Goal: Information Seeking & Learning: Learn about a topic

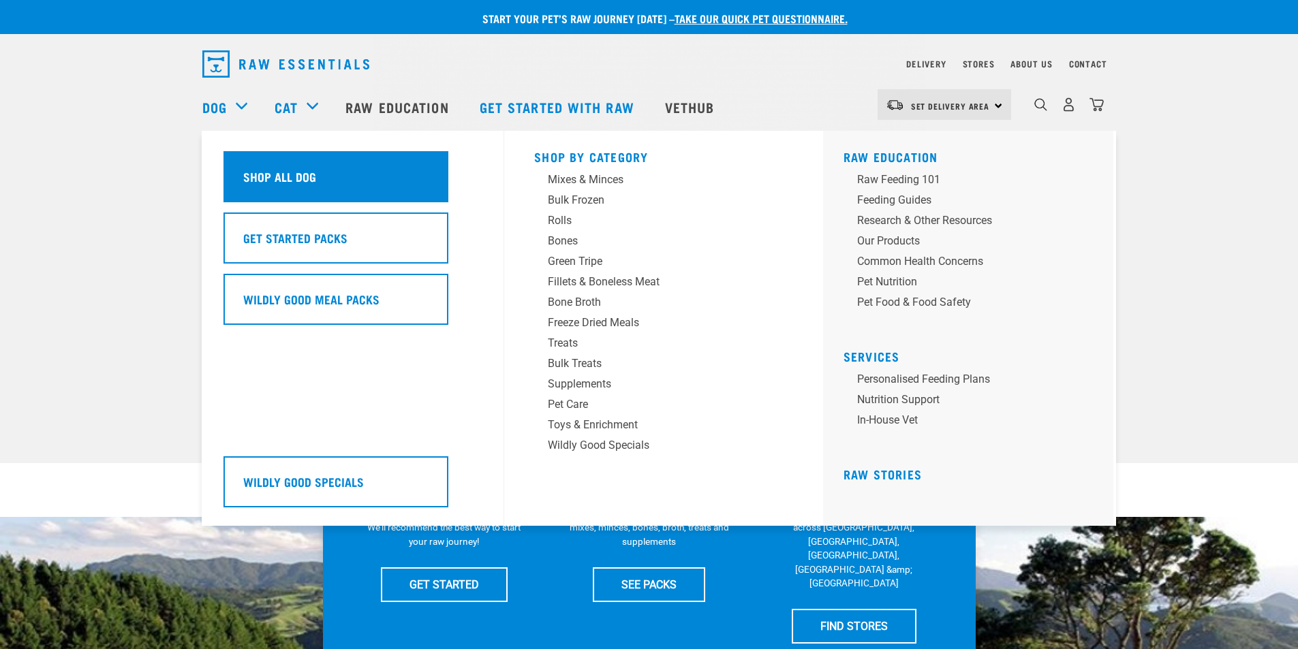
click at [279, 172] on h5 "Shop All Dog" at bounding box center [279, 177] width 73 height 18
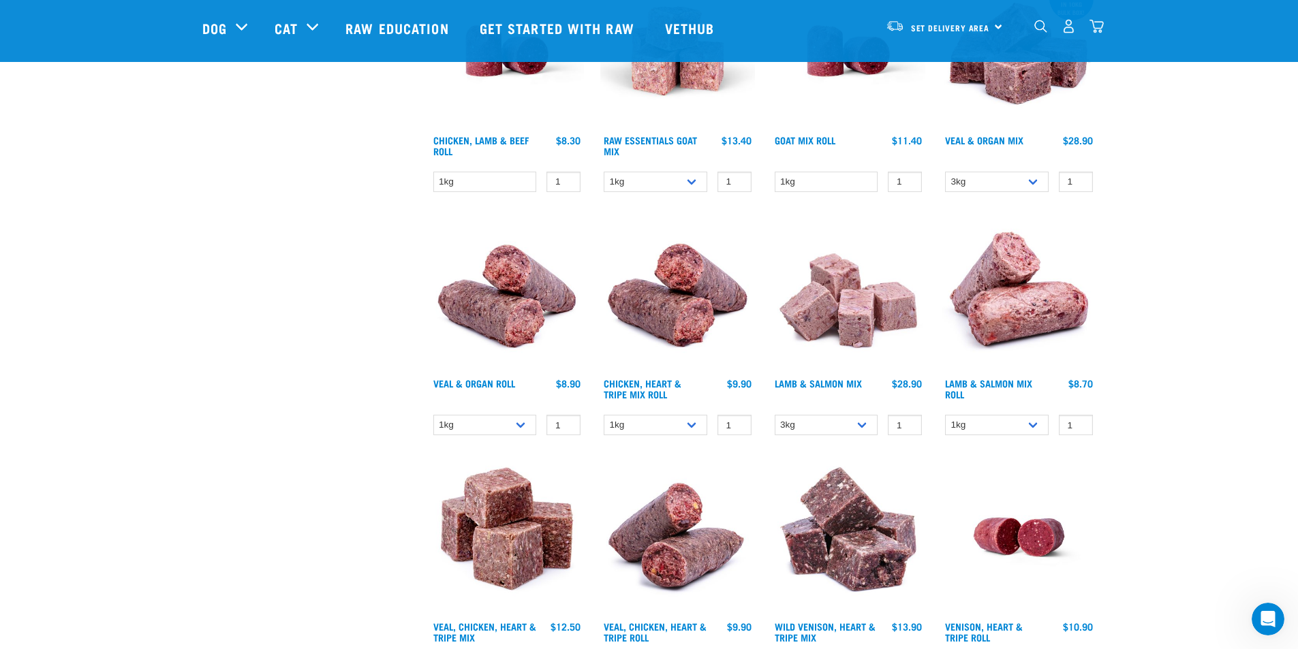
scroll to position [1362, 0]
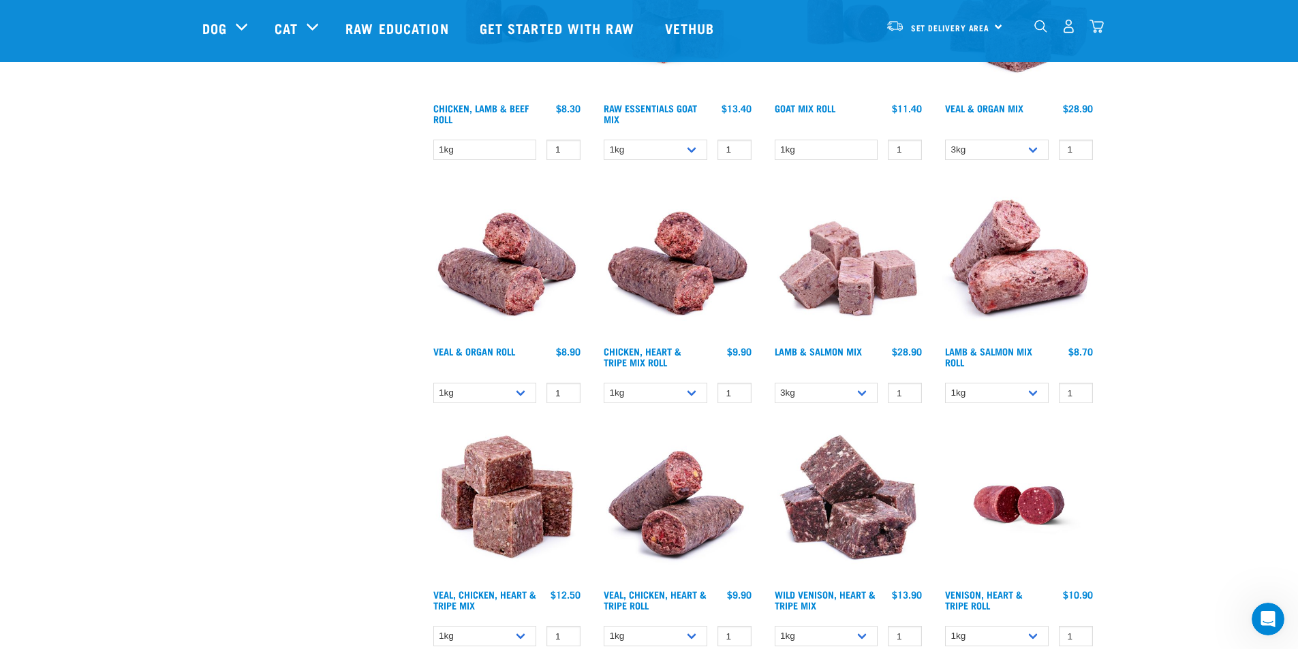
click at [505, 276] on img at bounding box center [507, 262] width 155 height 155
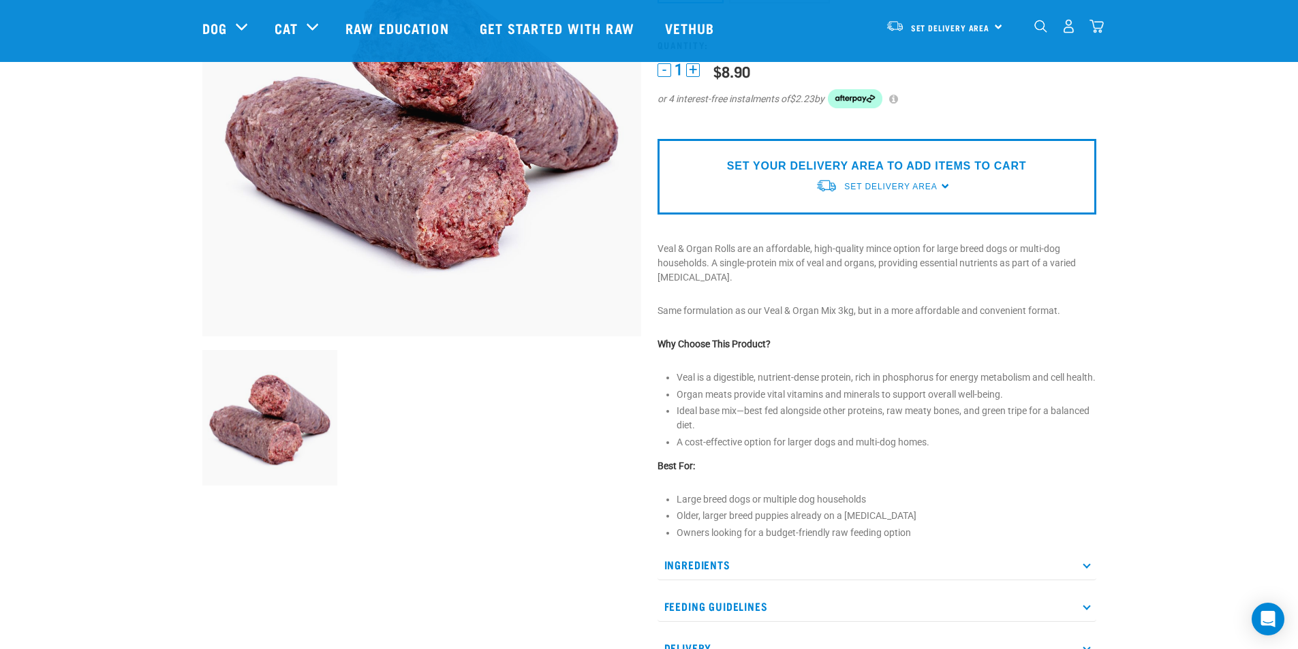
scroll to position [272, 0]
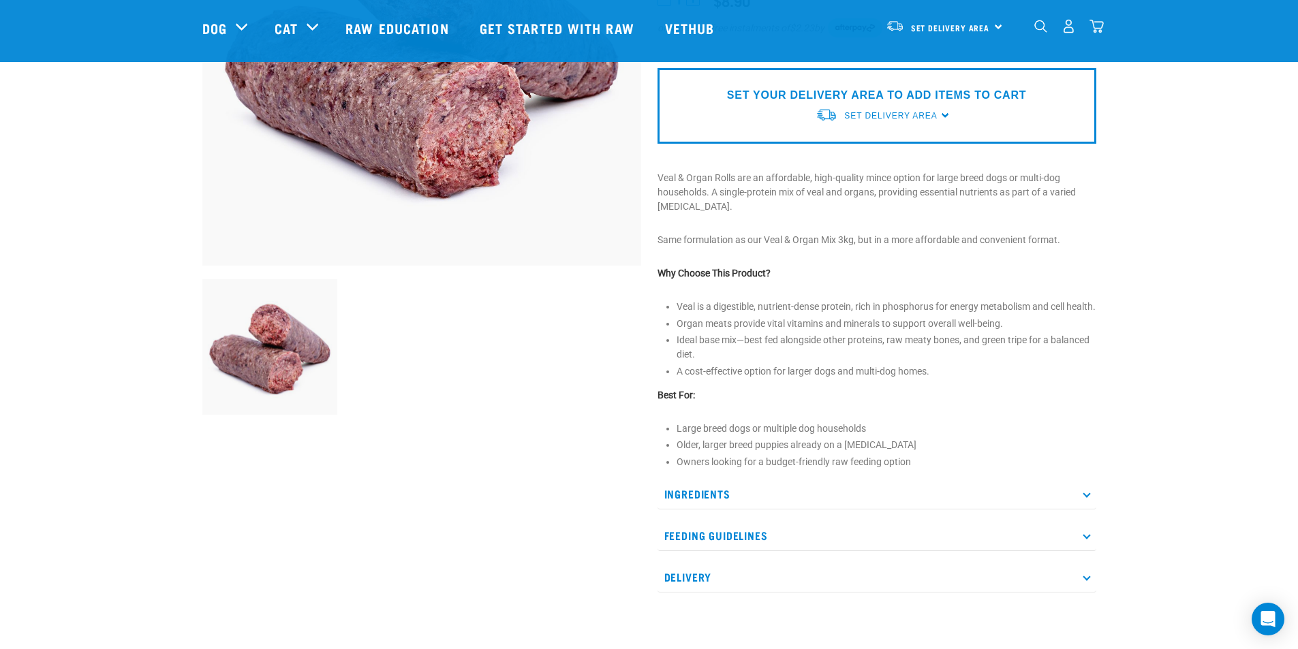
click at [723, 503] on p "Ingredients" at bounding box center [876, 494] width 439 height 31
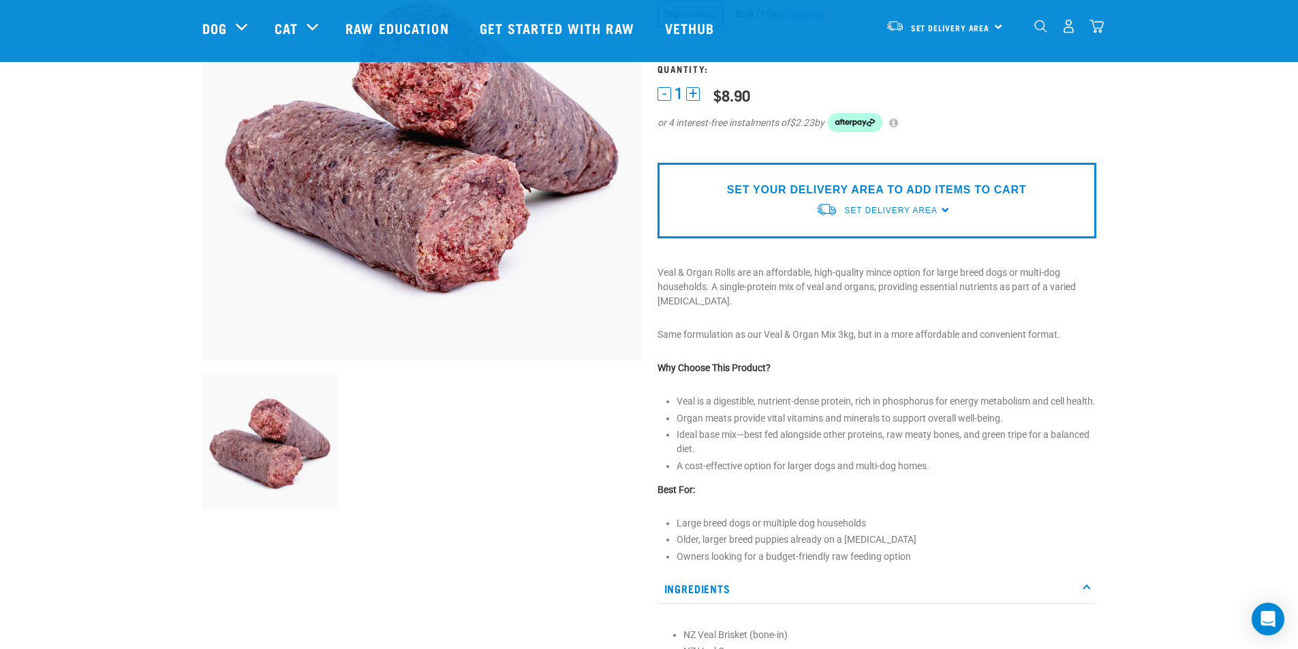
scroll to position [0, 0]
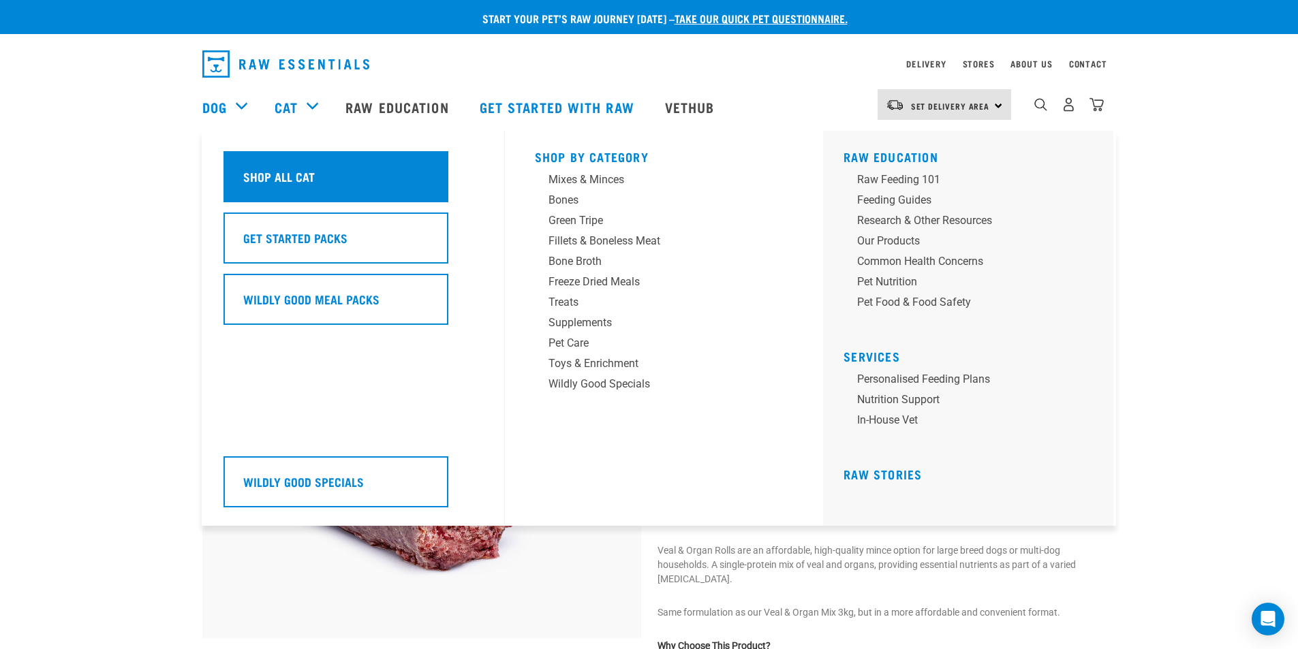
click at [286, 172] on h5 "Shop All Cat" at bounding box center [279, 177] width 72 height 18
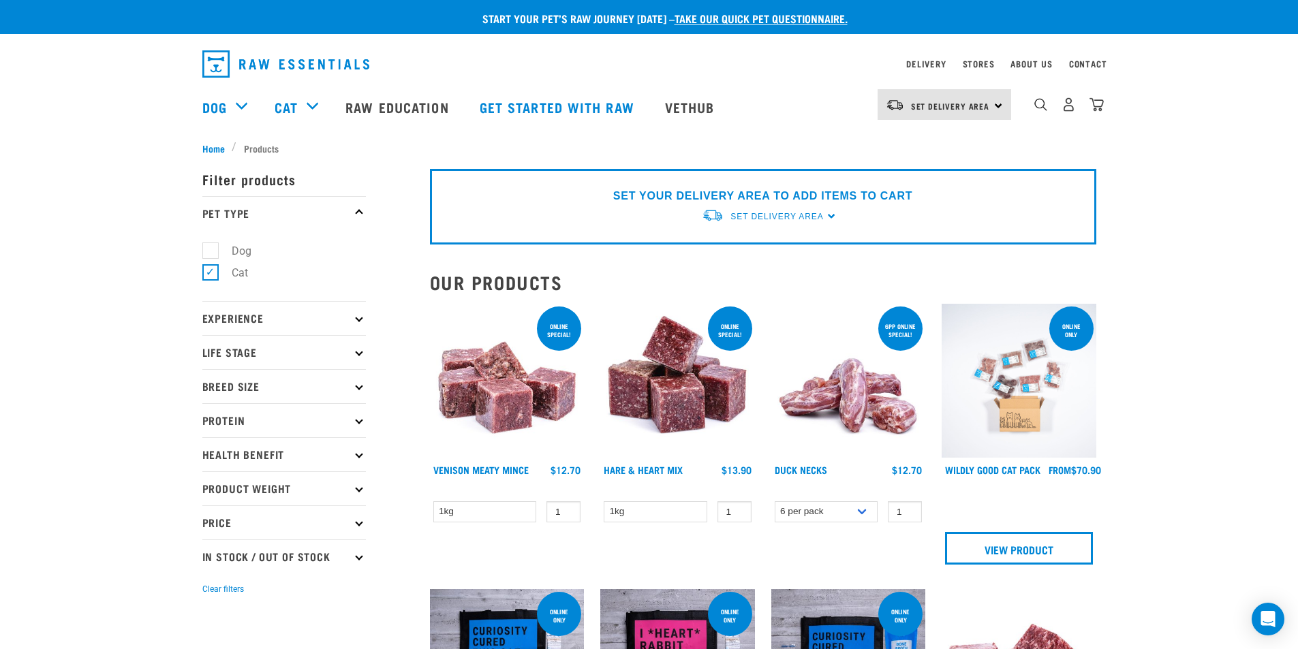
click at [265, 416] on p "Protein" at bounding box center [283, 420] width 163 height 34
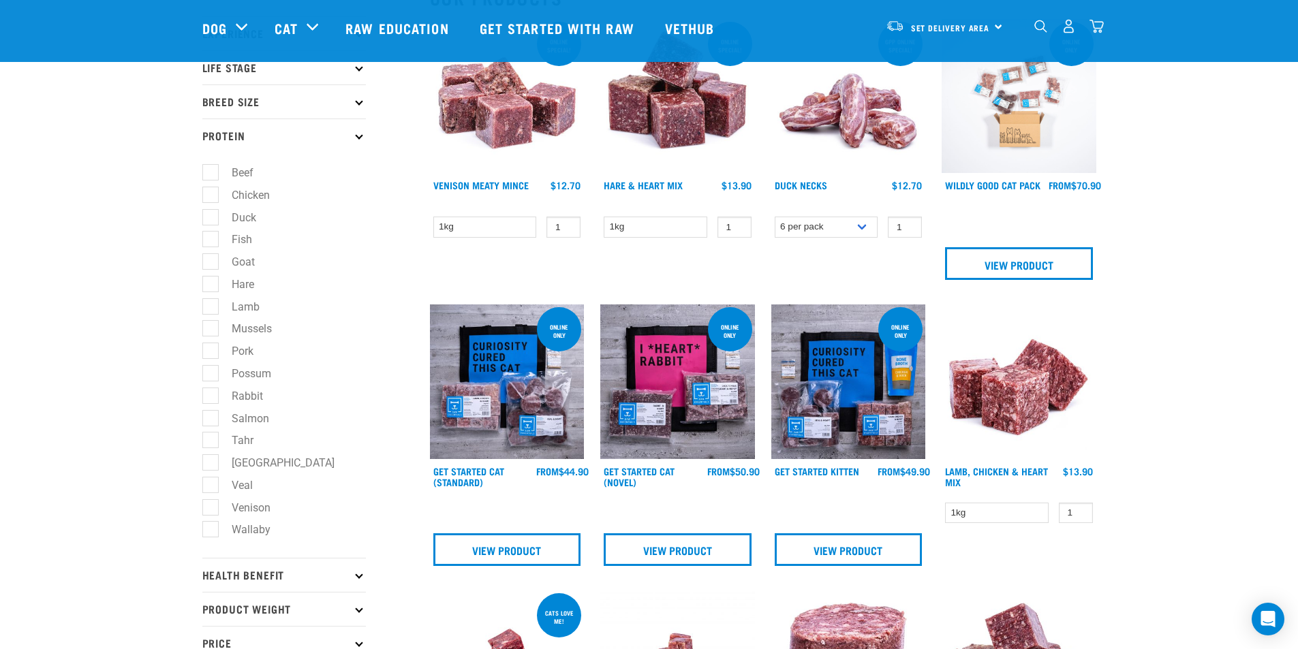
scroll to position [204, 0]
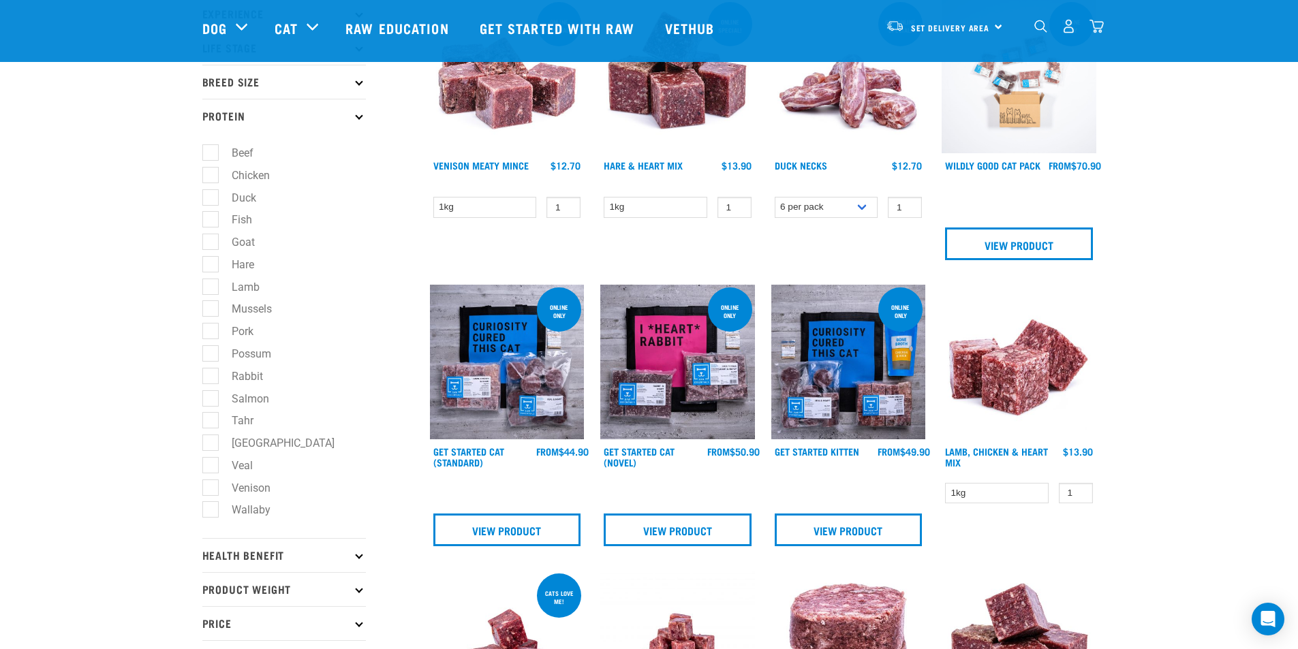
click at [211, 461] on label "Veal" at bounding box center [234, 465] width 48 height 17
click at [211, 461] on input "Veal" at bounding box center [206, 462] width 9 height 9
checkbox input "true"
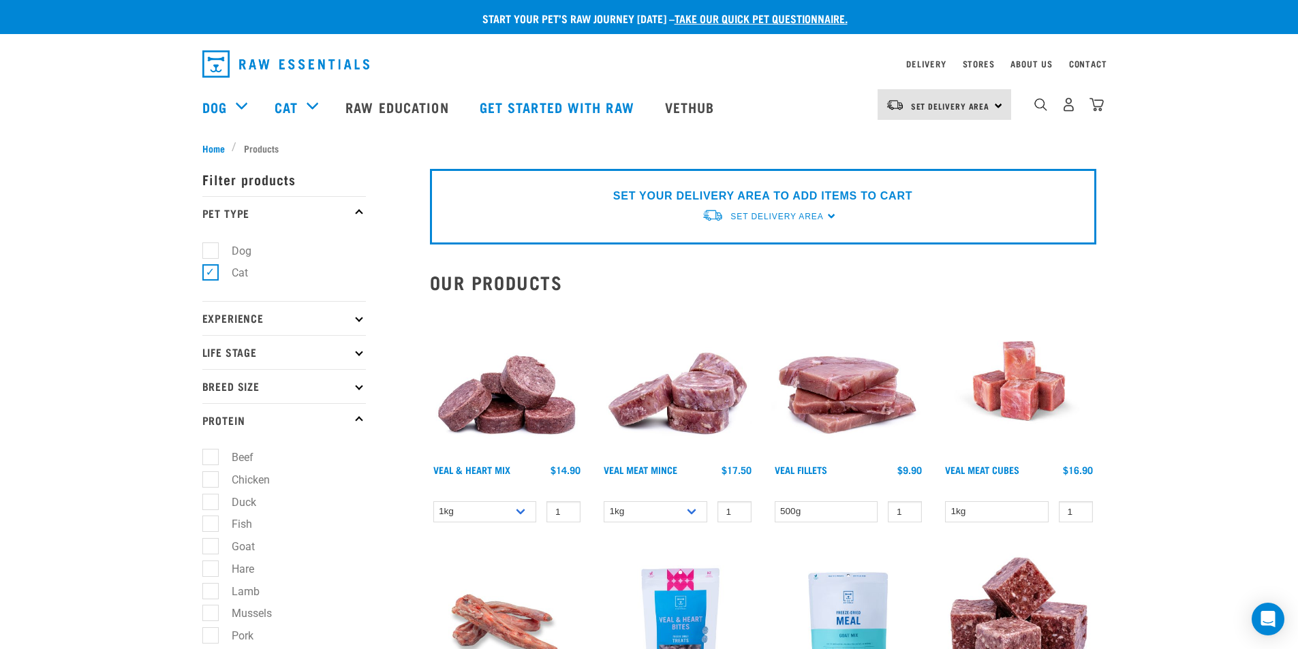
click at [510, 399] on img at bounding box center [507, 381] width 155 height 155
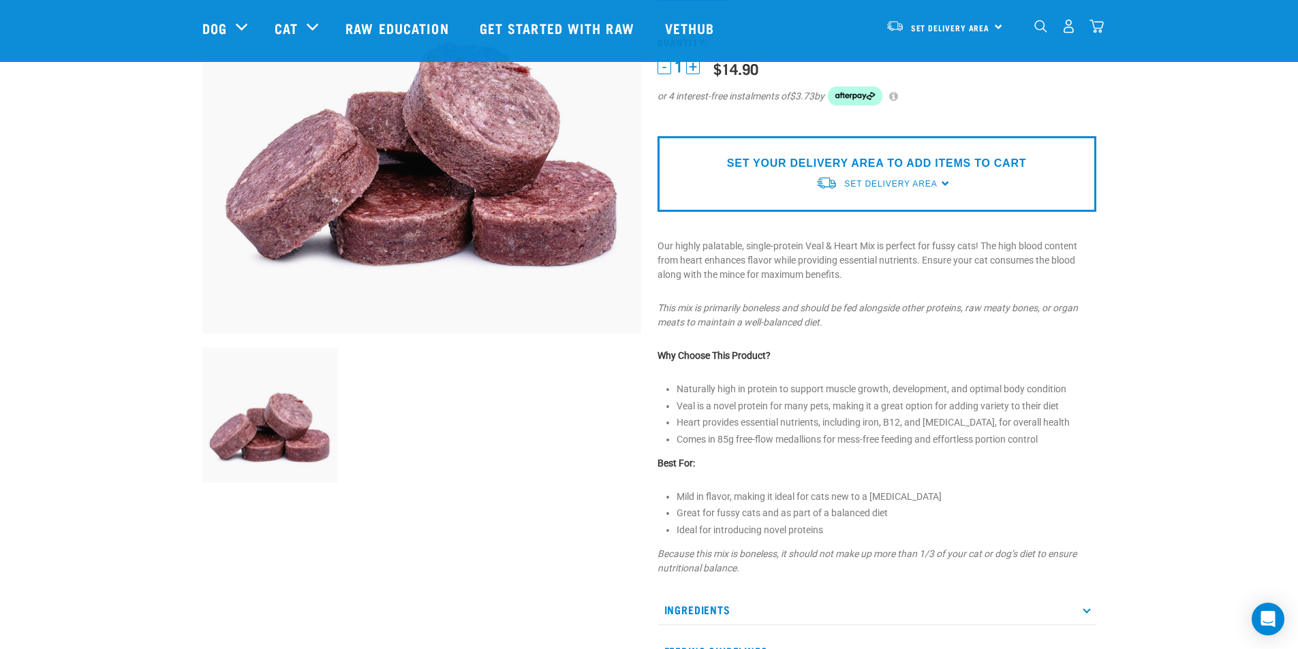
scroll to position [341, 0]
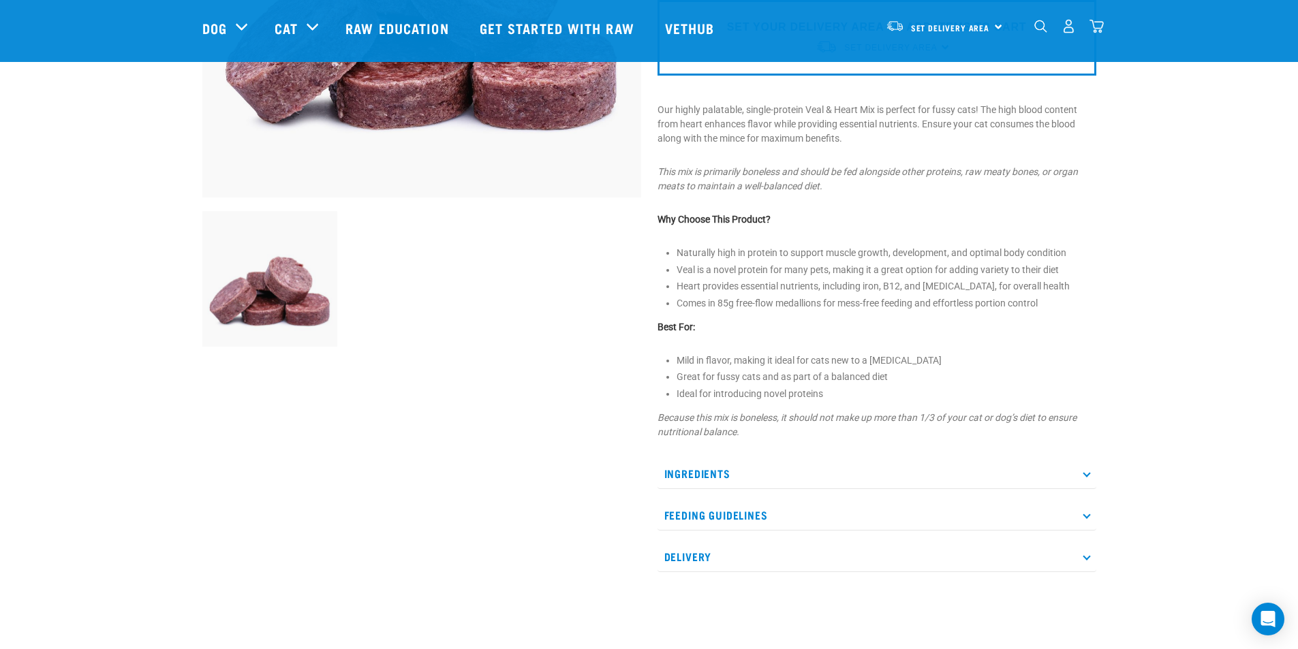
click at [759, 469] on p "Ingredients" at bounding box center [876, 473] width 439 height 31
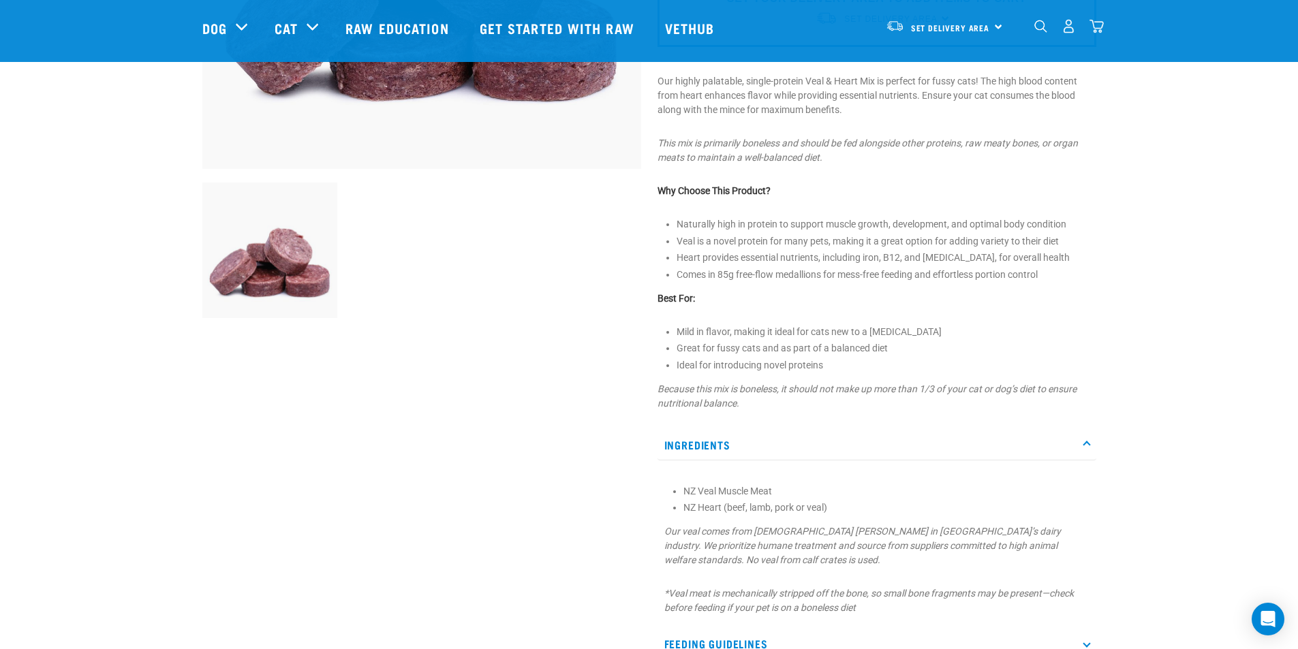
scroll to position [477, 0]
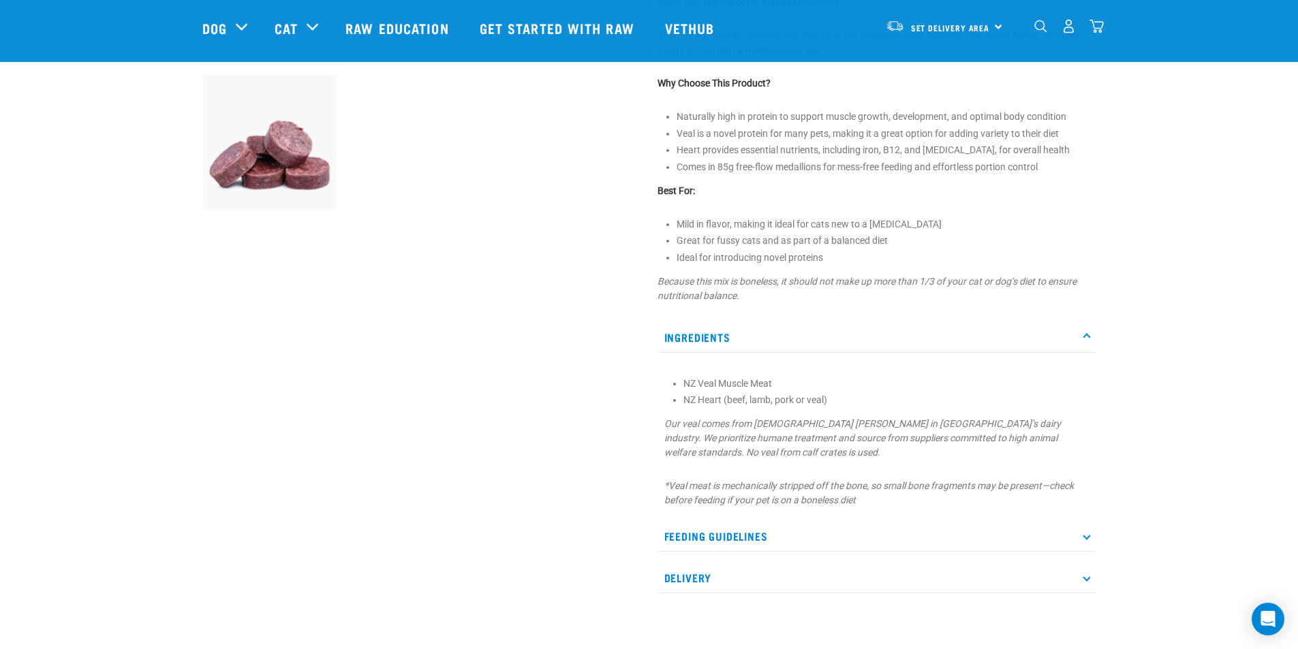
drag, startPoint x: 715, startPoint y: 535, endPoint x: 731, endPoint y: 533, distance: 15.8
click at [719, 533] on p "Feeding Guidelines" at bounding box center [876, 536] width 439 height 31
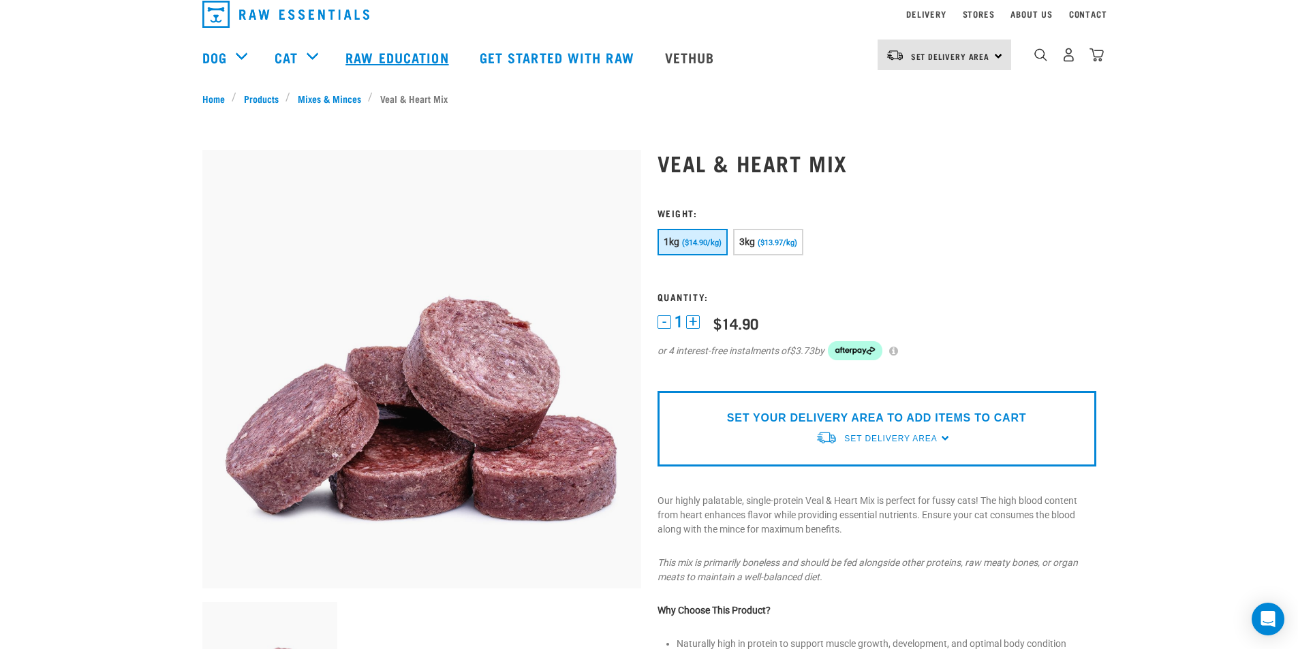
scroll to position [0, 0]
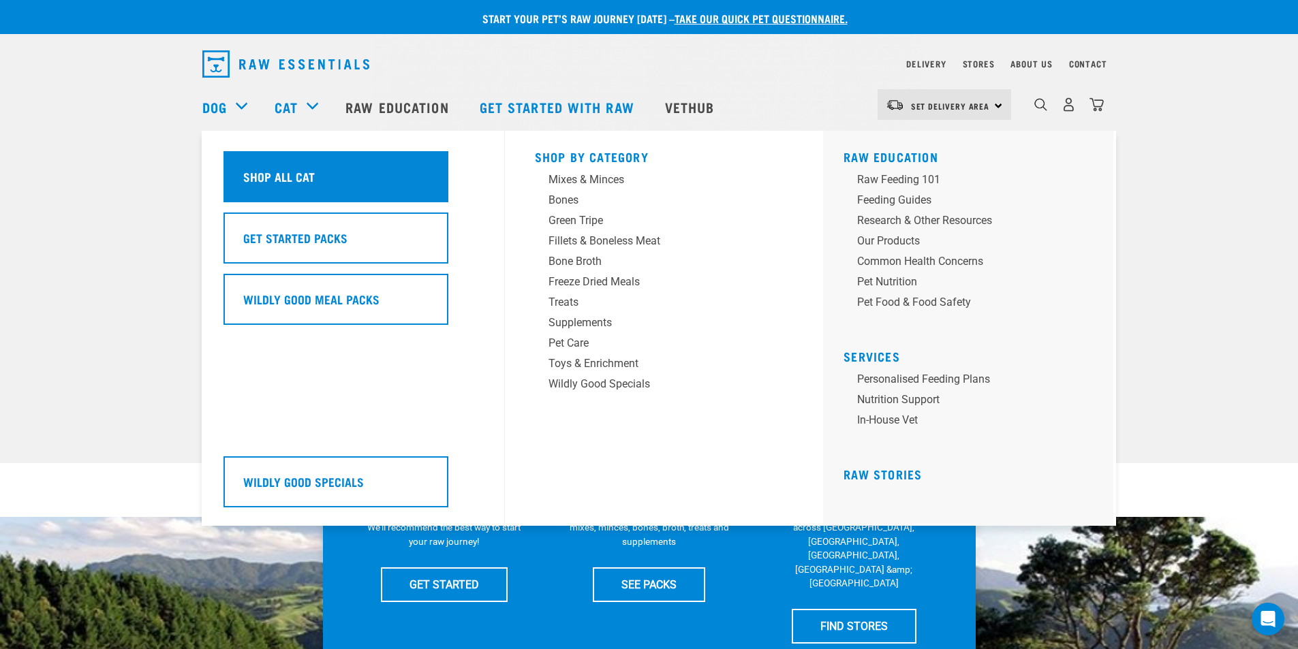
click at [294, 176] on h5 "Shop All Cat" at bounding box center [279, 177] width 72 height 18
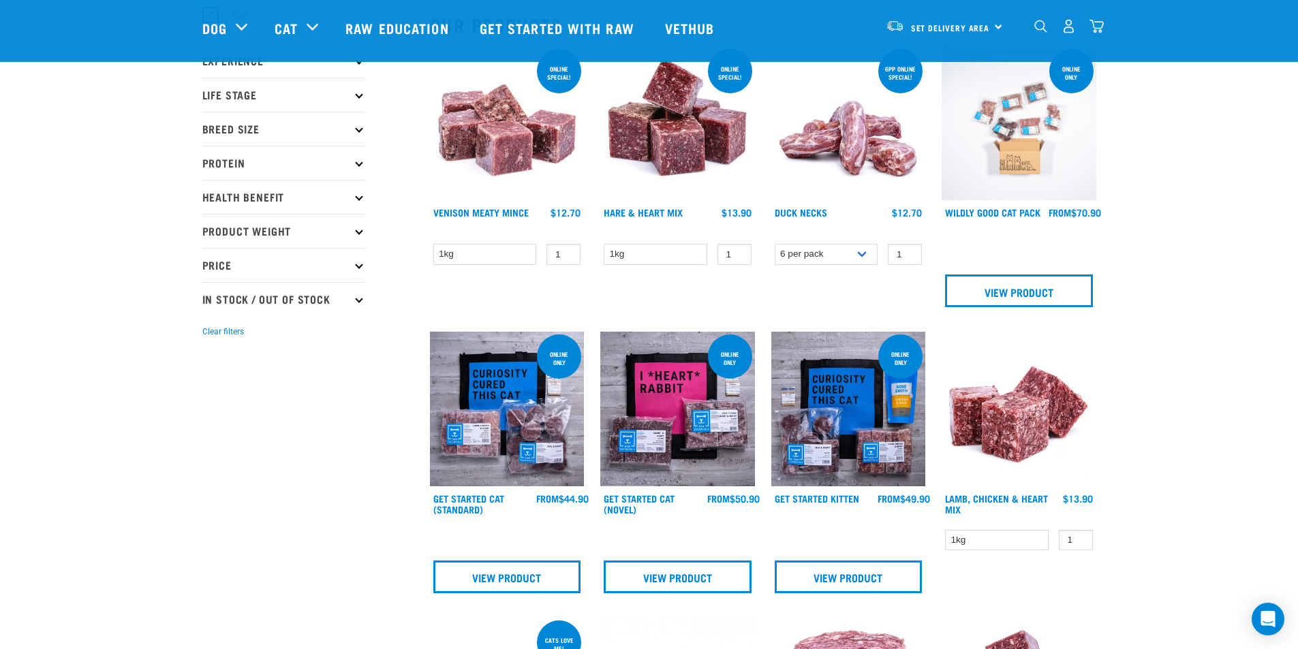
scroll to position [204, 0]
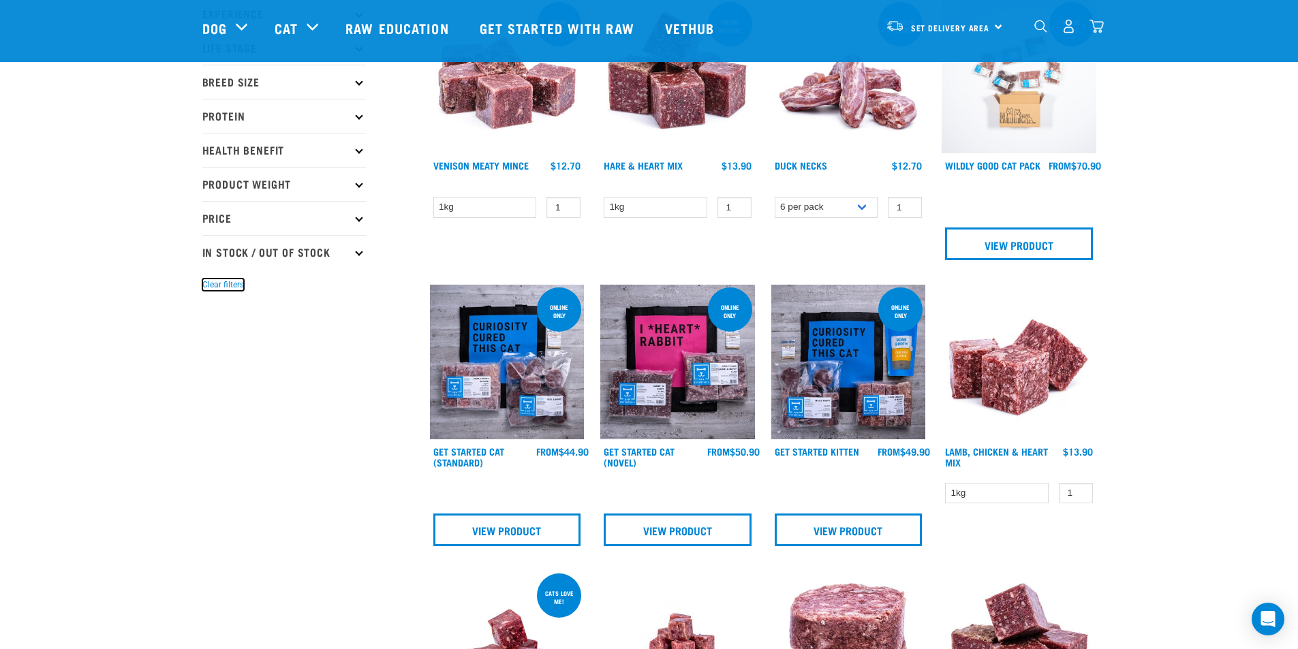
click at [224, 282] on button "Clear filters" at bounding box center [223, 285] width 42 height 12
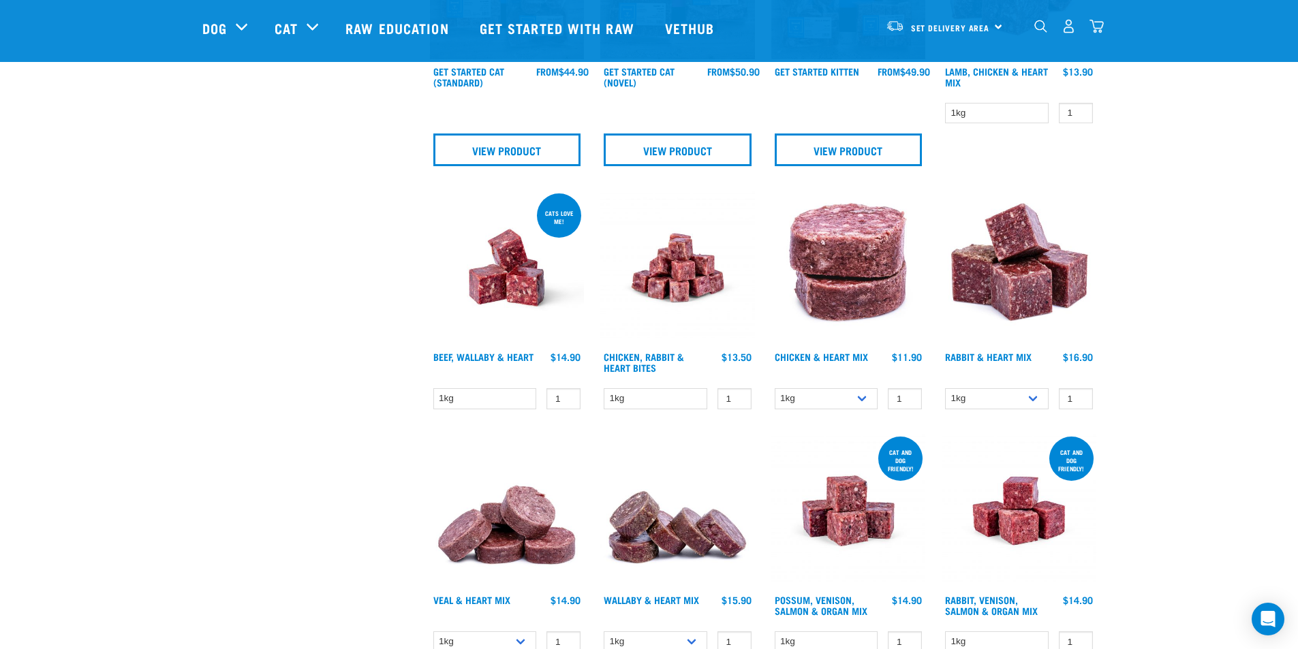
scroll to position [545, 0]
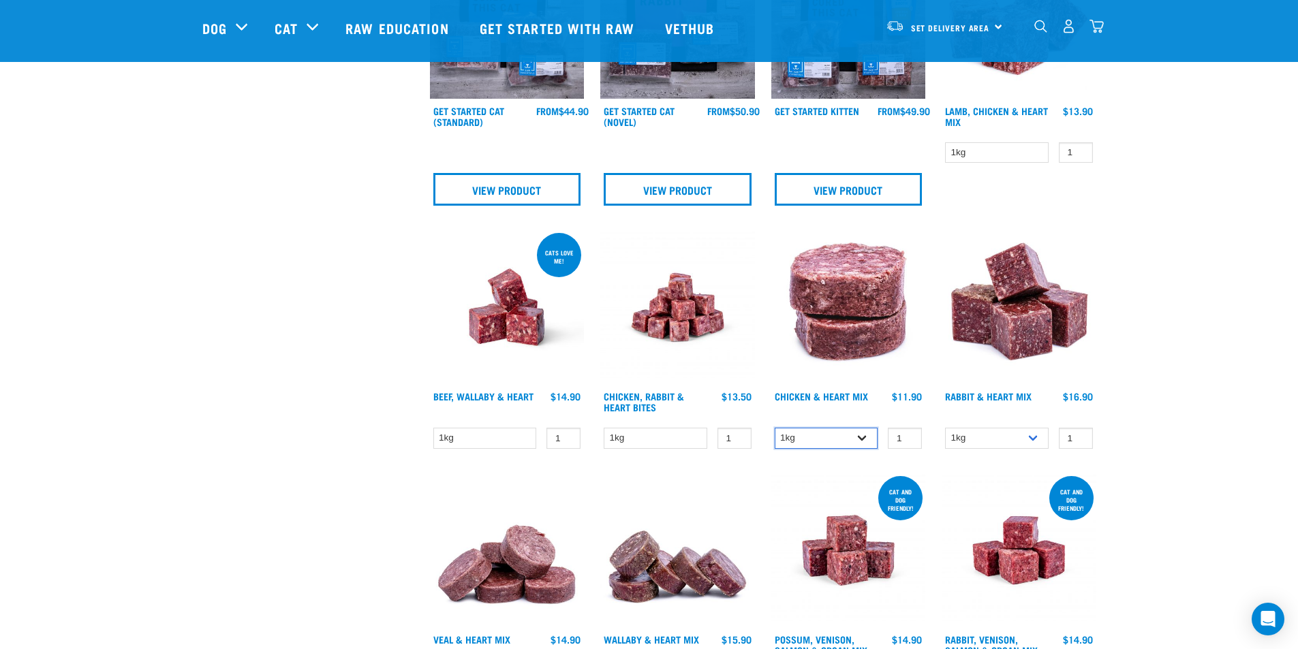
click at [864, 433] on select "1kg 3kg" at bounding box center [827, 438] width 104 height 21
click at [775, 428] on select "1kg 3kg" at bounding box center [827, 438] width 104 height 21
drag, startPoint x: 862, startPoint y: 437, endPoint x: 852, endPoint y: 439, distance: 9.9
click at [862, 437] on select "1kg 3kg" at bounding box center [827, 438] width 104 height 21
select select "351"
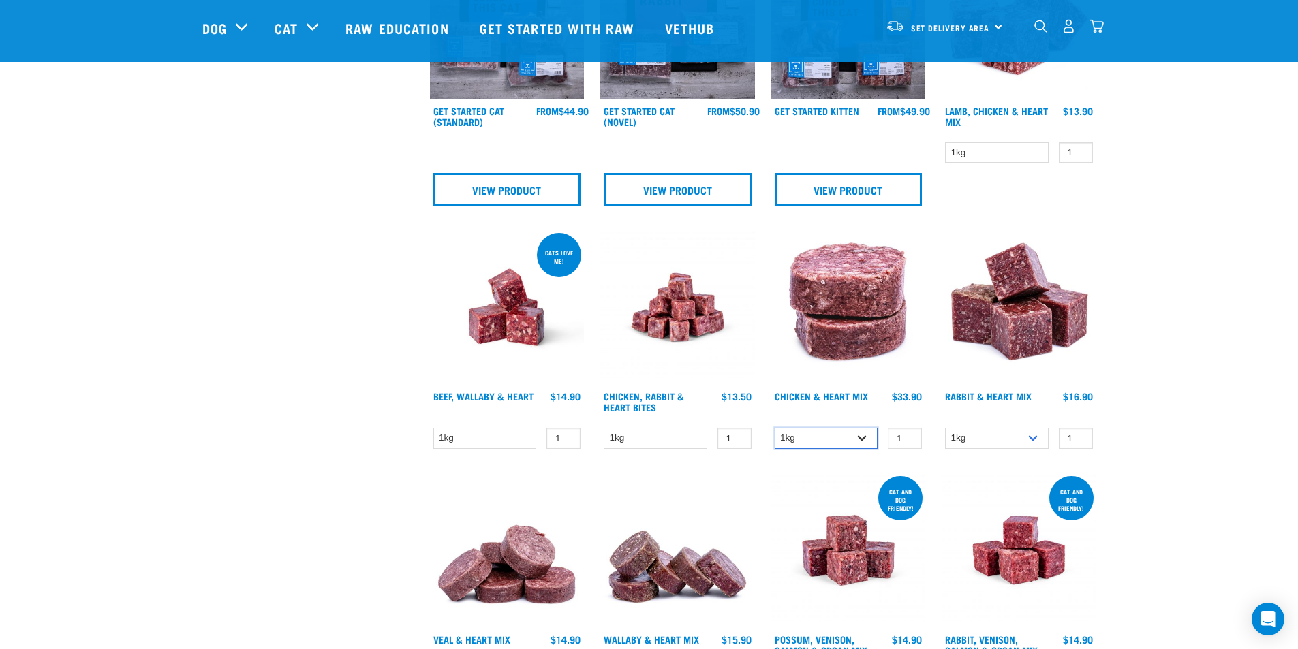
click at [775, 428] on select "1kg 3kg" at bounding box center [827, 438] width 104 height 21
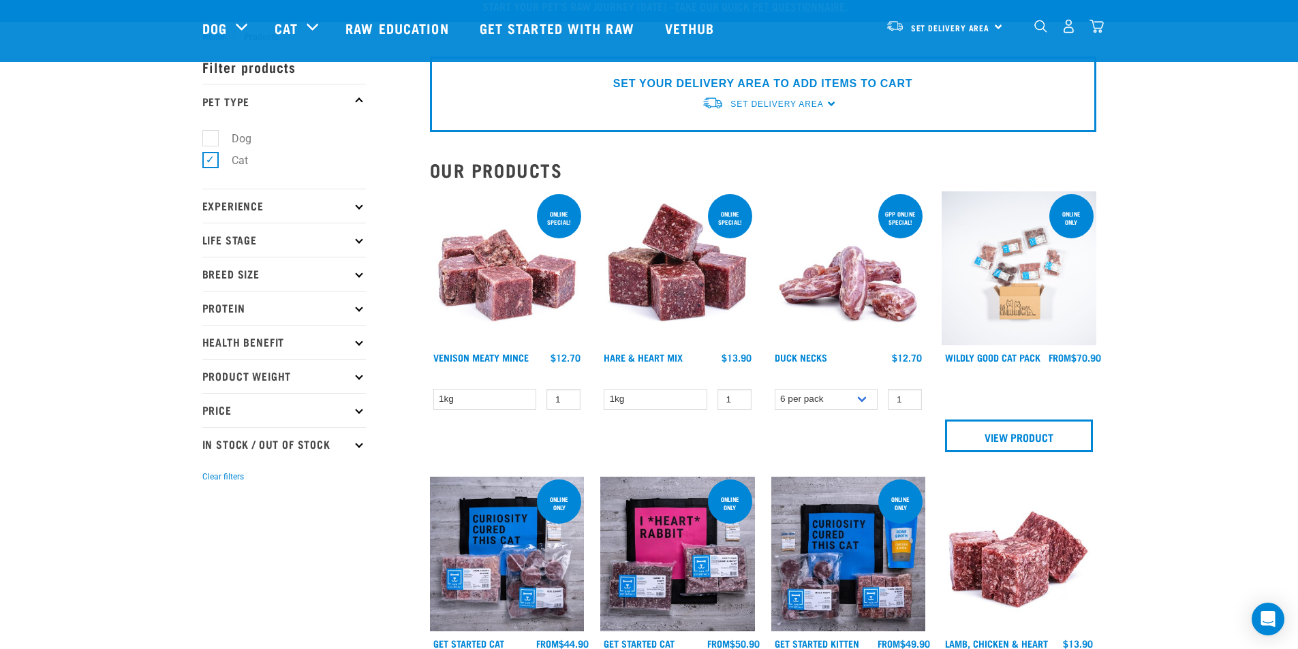
scroll to position [0, 0]
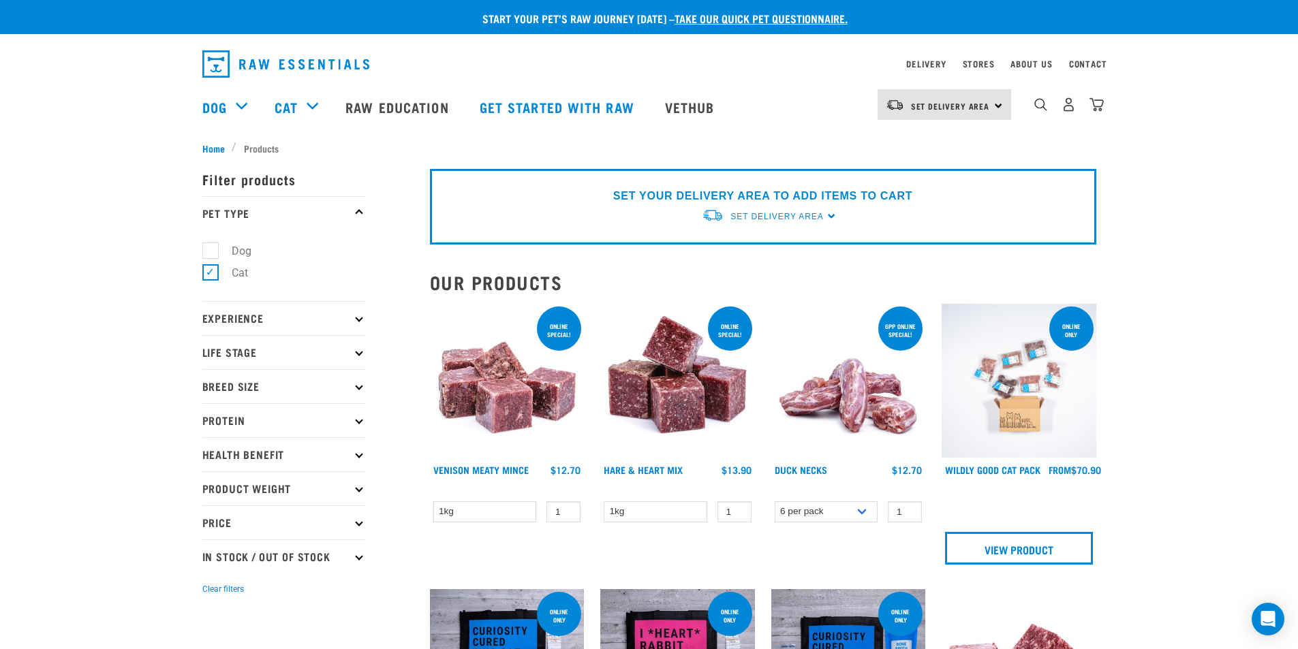
click at [253, 409] on p "Protein" at bounding box center [283, 420] width 163 height 34
click at [210, 245] on label "Dog" at bounding box center [233, 251] width 47 height 17
click at [208, 245] on input "Dog" at bounding box center [206, 248] width 9 height 9
checkbox input "true"
click at [210, 270] on label "Cat" at bounding box center [232, 272] width 44 height 17
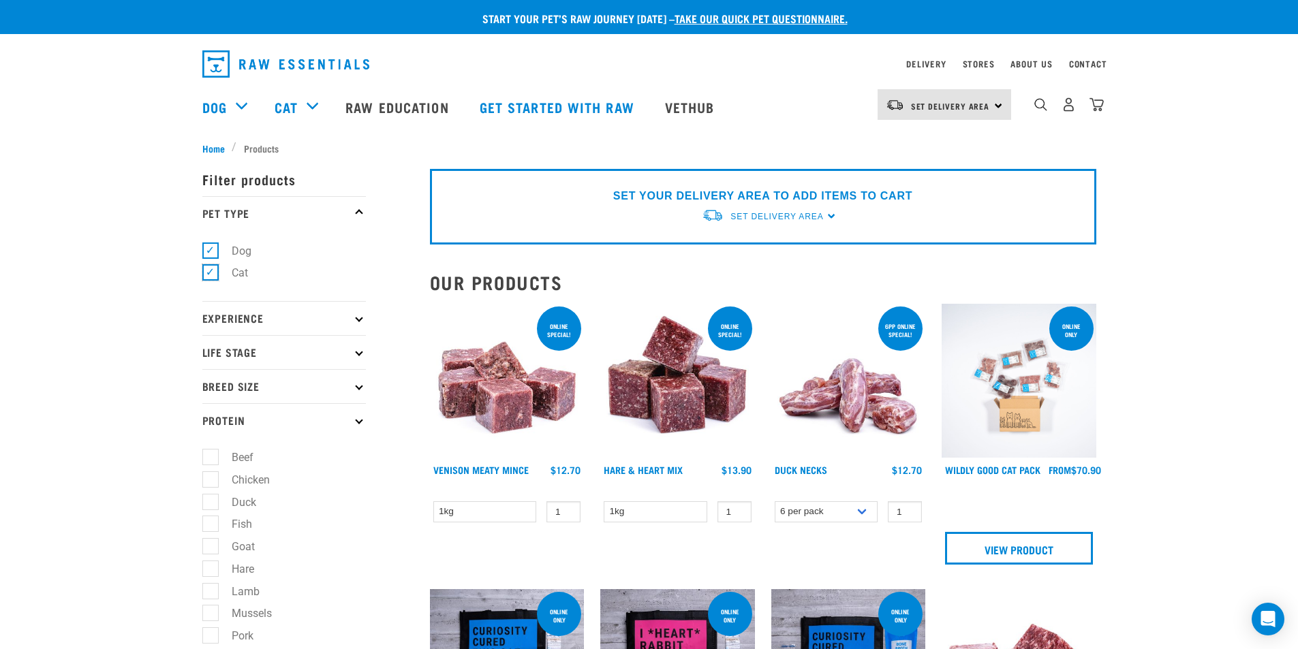
click at [210, 270] on input "Cat" at bounding box center [206, 270] width 9 height 9
checkbox input "false"
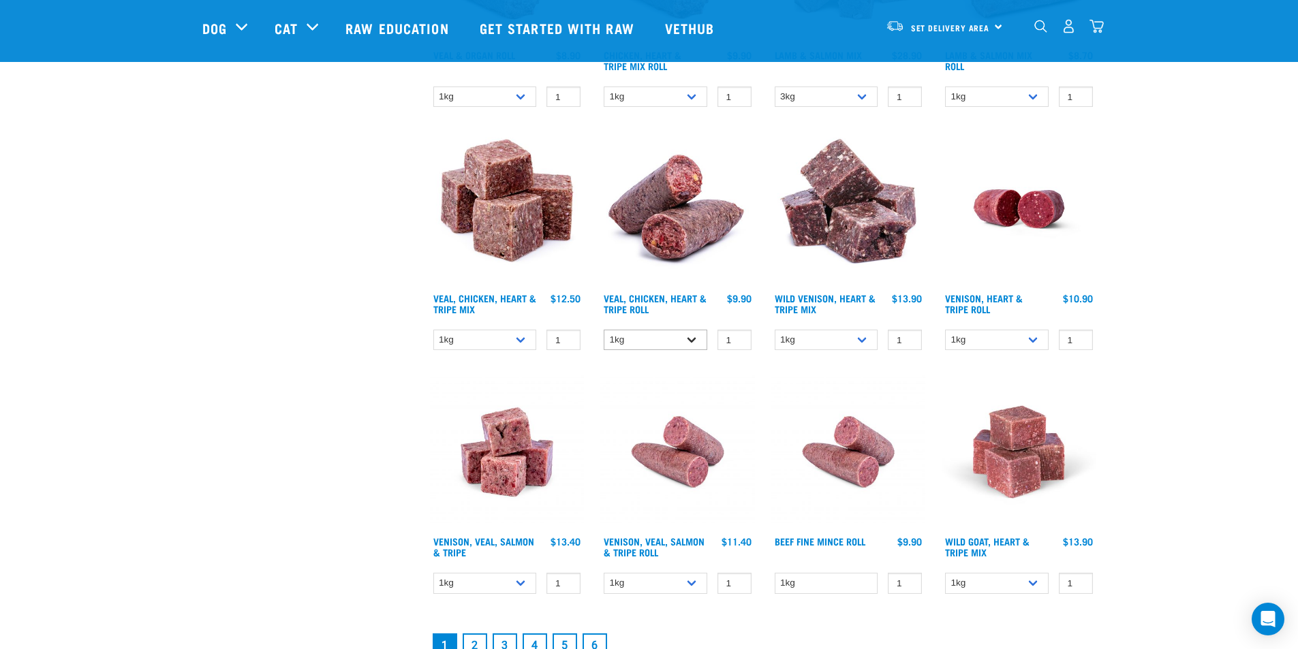
scroll to position [1703, 0]
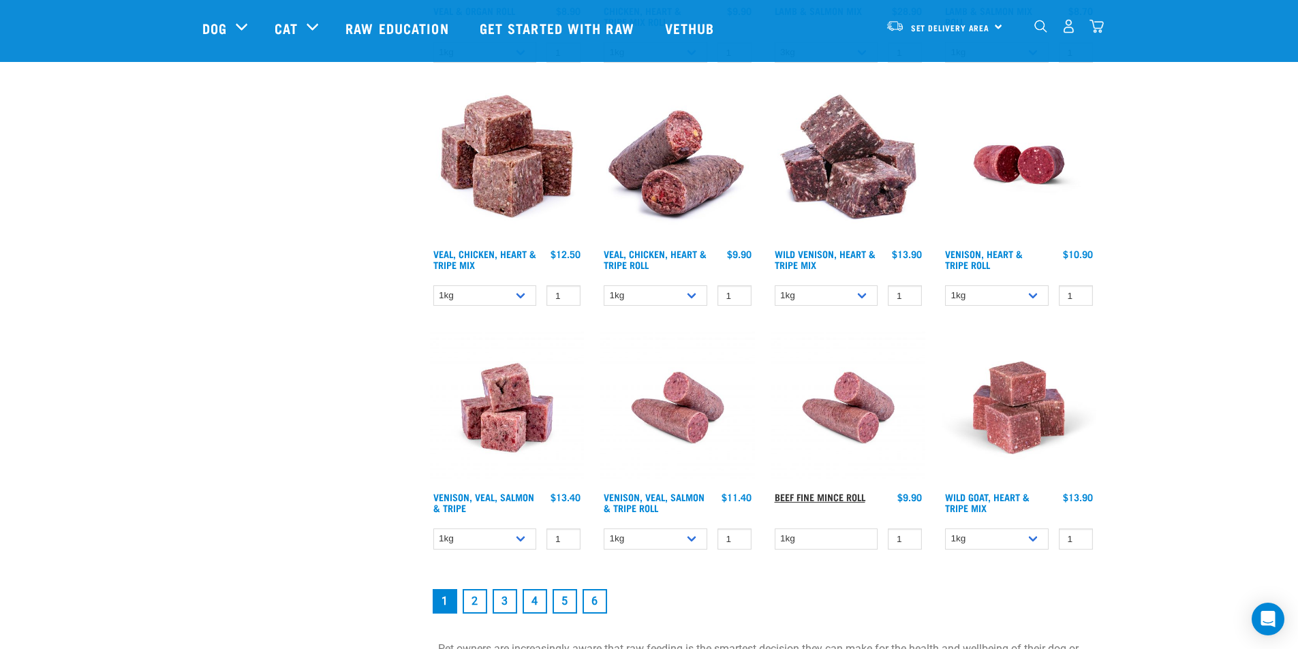
click at [849, 495] on link "Beef Fine Mince Roll" at bounding box center [820, 497] width 91 height 5
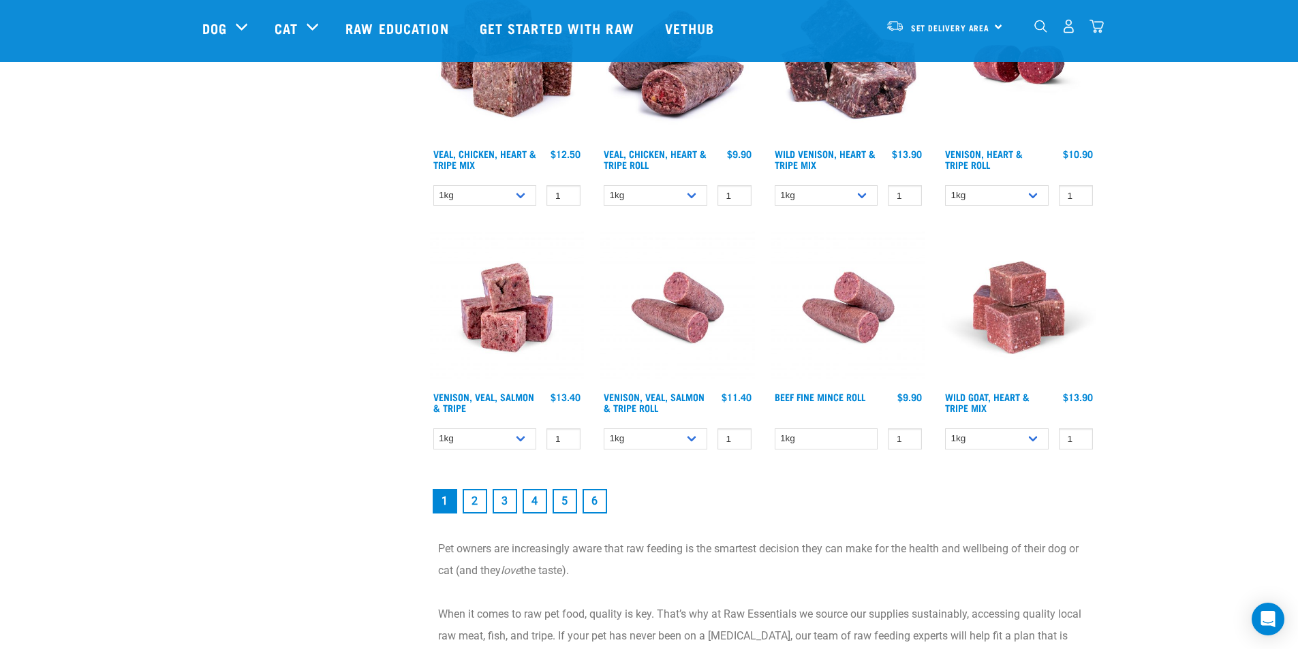
scroll to position [1735, 0]
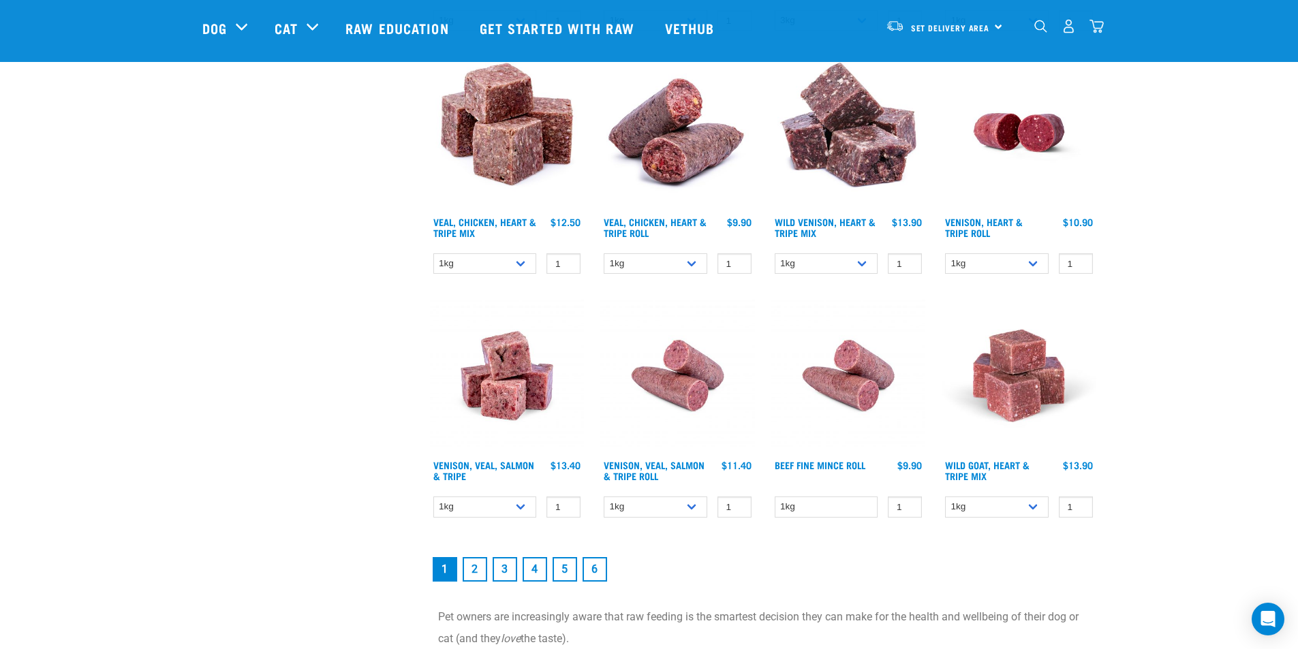
click at [475, 563] on link "2" at bounding box center [475, 569] width 25 height 25
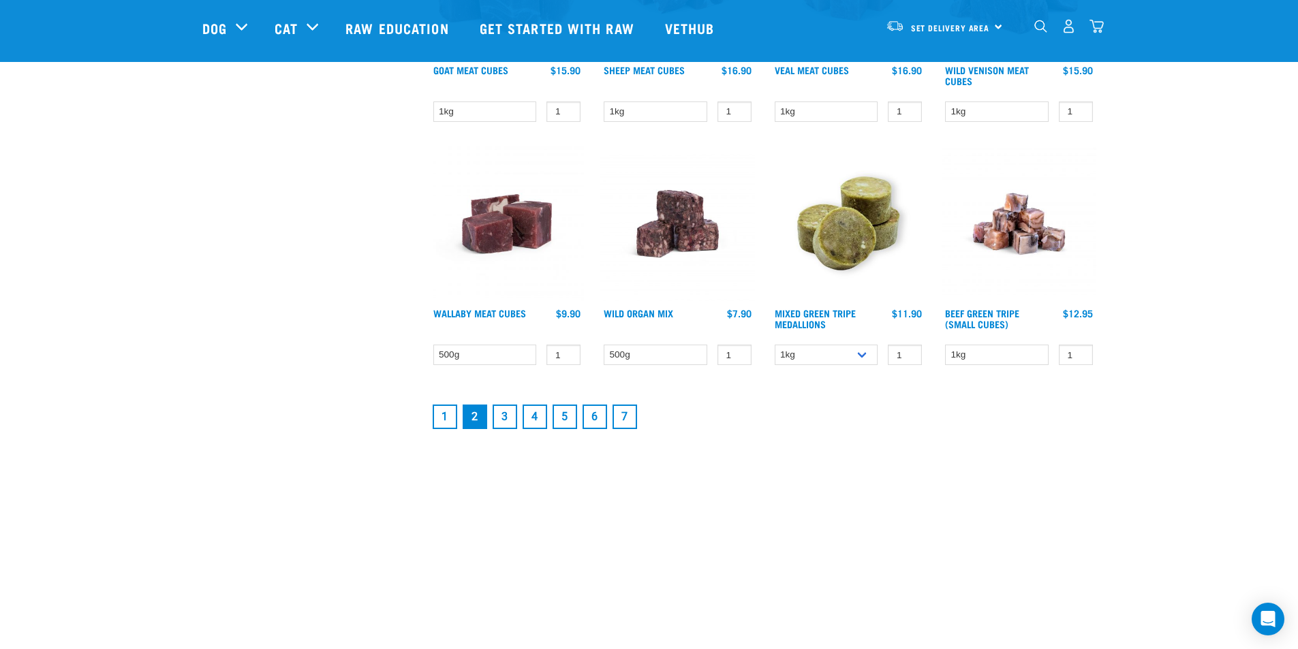
scroll to position [1771, 0]
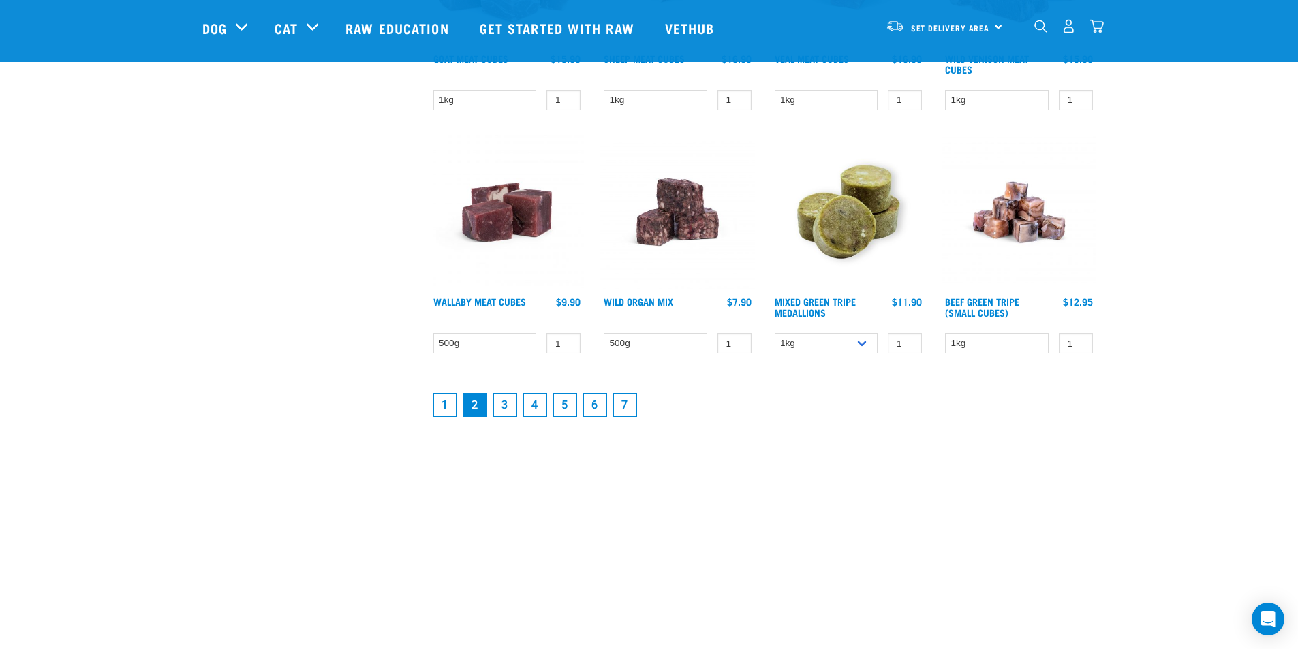
click at [500, 403] on link "3" at bounding box center [505, 405] width 25 height 25
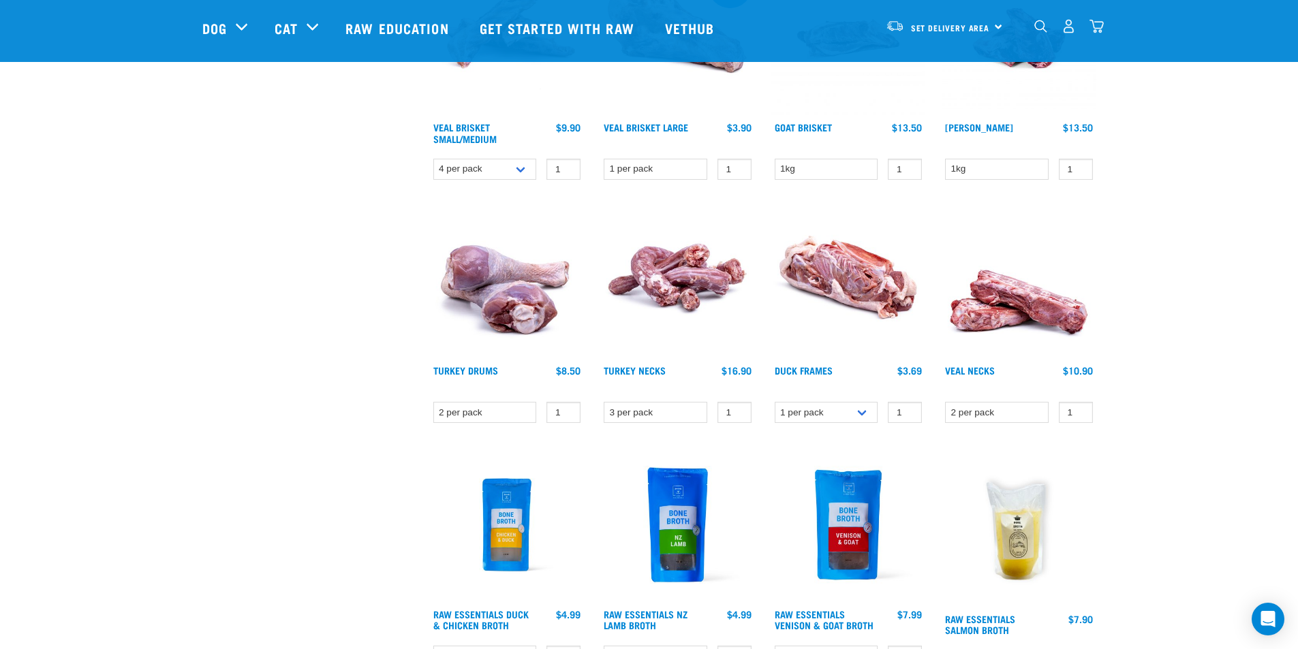
scroll to position [1158, 0]
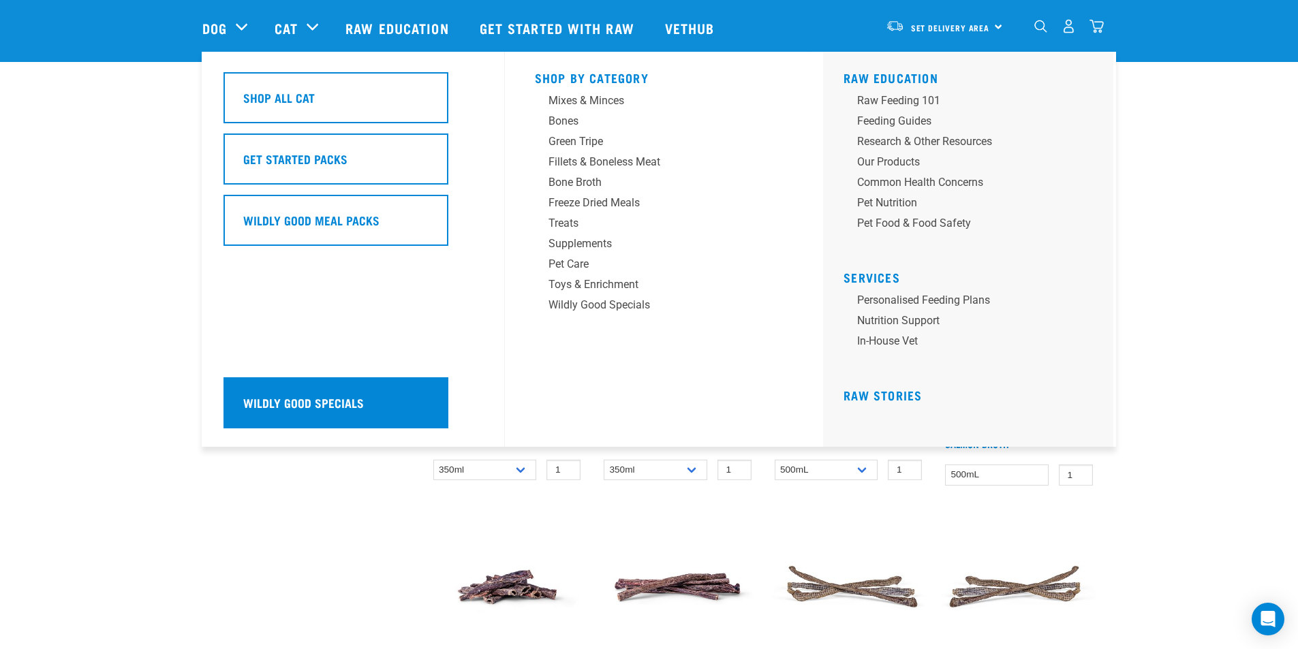
drag, startPoint x: 317, startPoint y: 396, endPoint x: 396, endPoint y: 377, distance: 81.3
click at [317, 395] on h5 "Wildly Good Specials" at bounding box center [303, 403] width 121 height 18
